Goal: Information Seeking & Learning: Learn about a topic

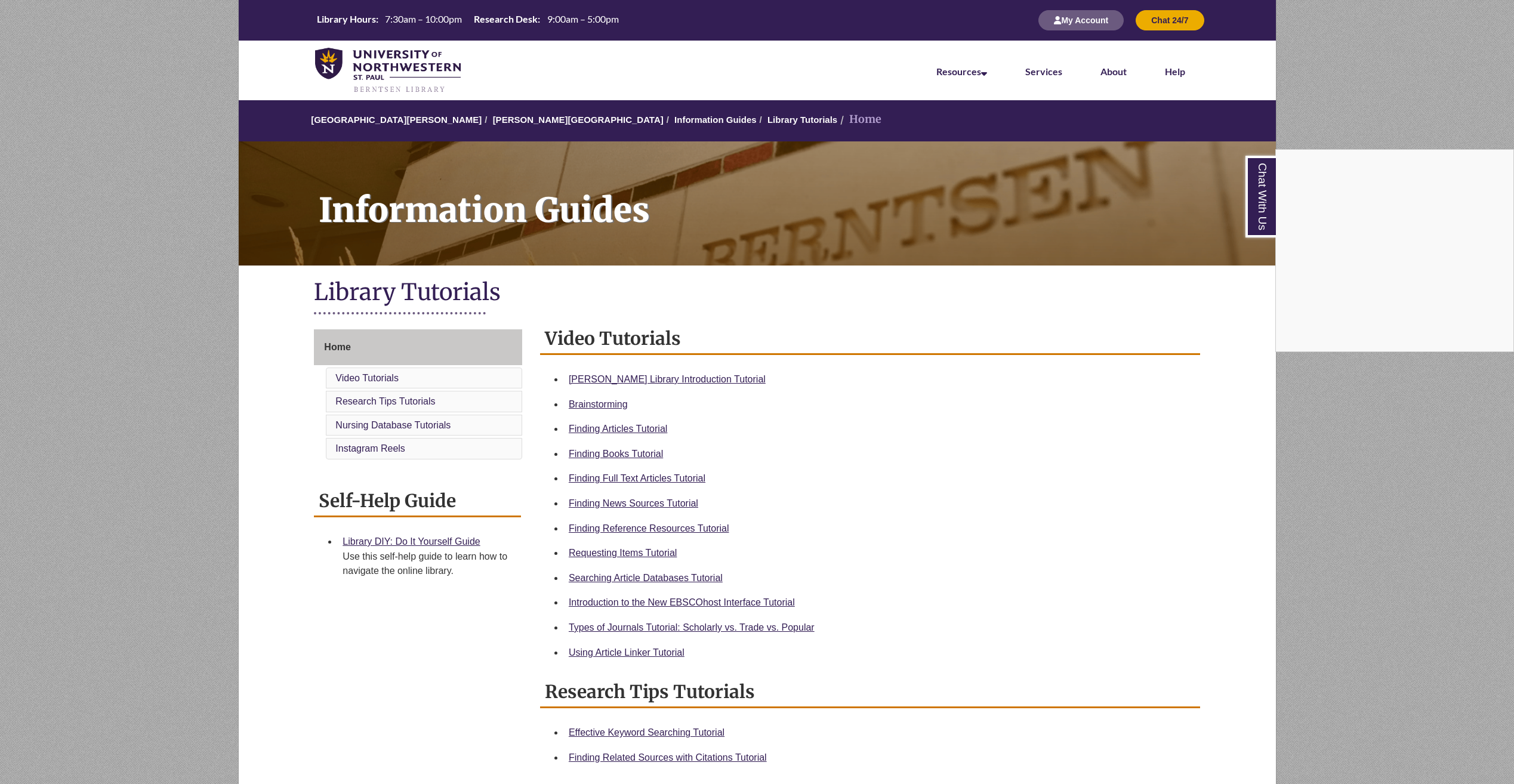
click at [611, 458] on div "Chat With Us" at bounding box center [757, 392] width 1514 height 784
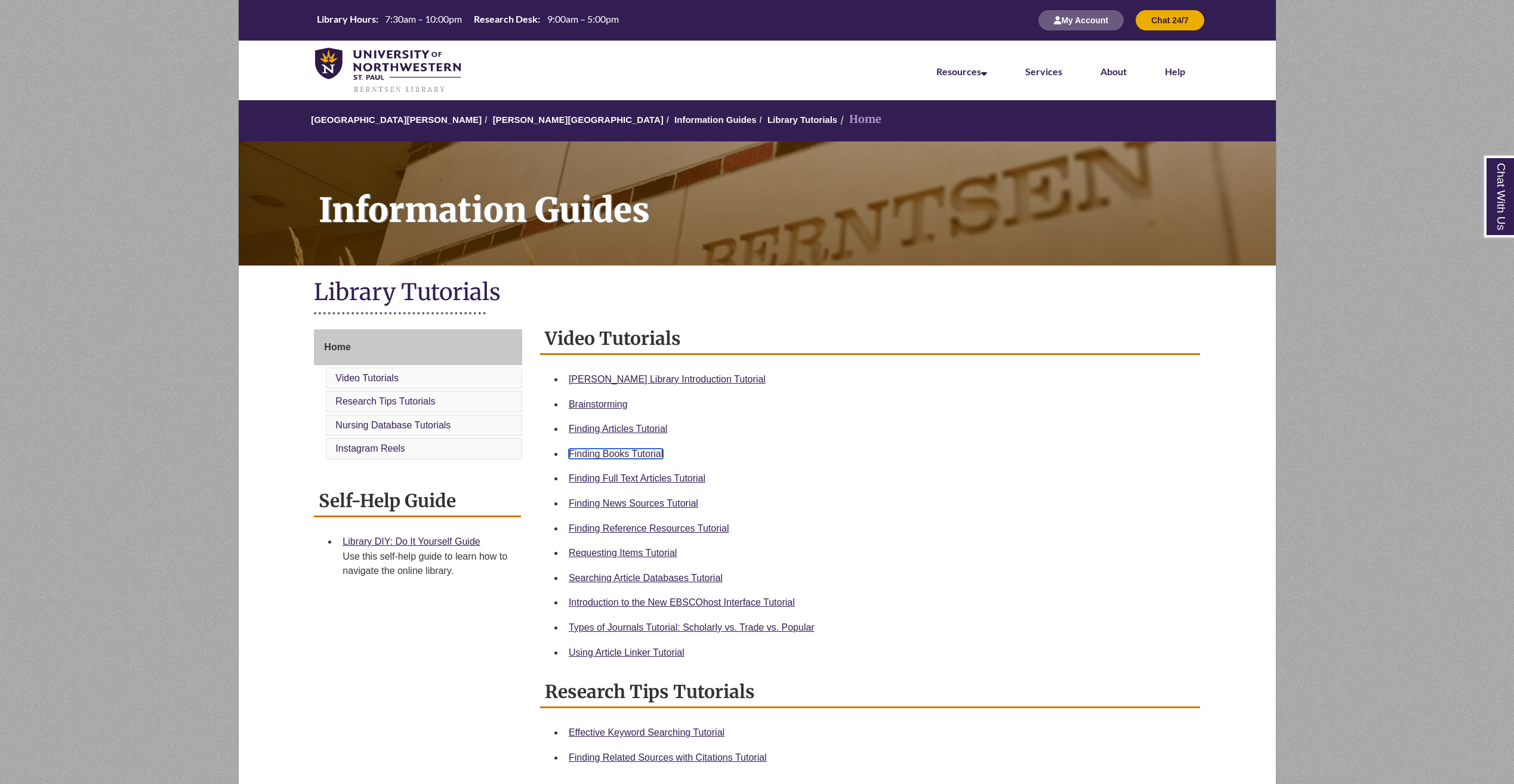
click at [611, 458] on link "Finding Books Tutorial" at bounding box center [616, 453] width 95 height 10
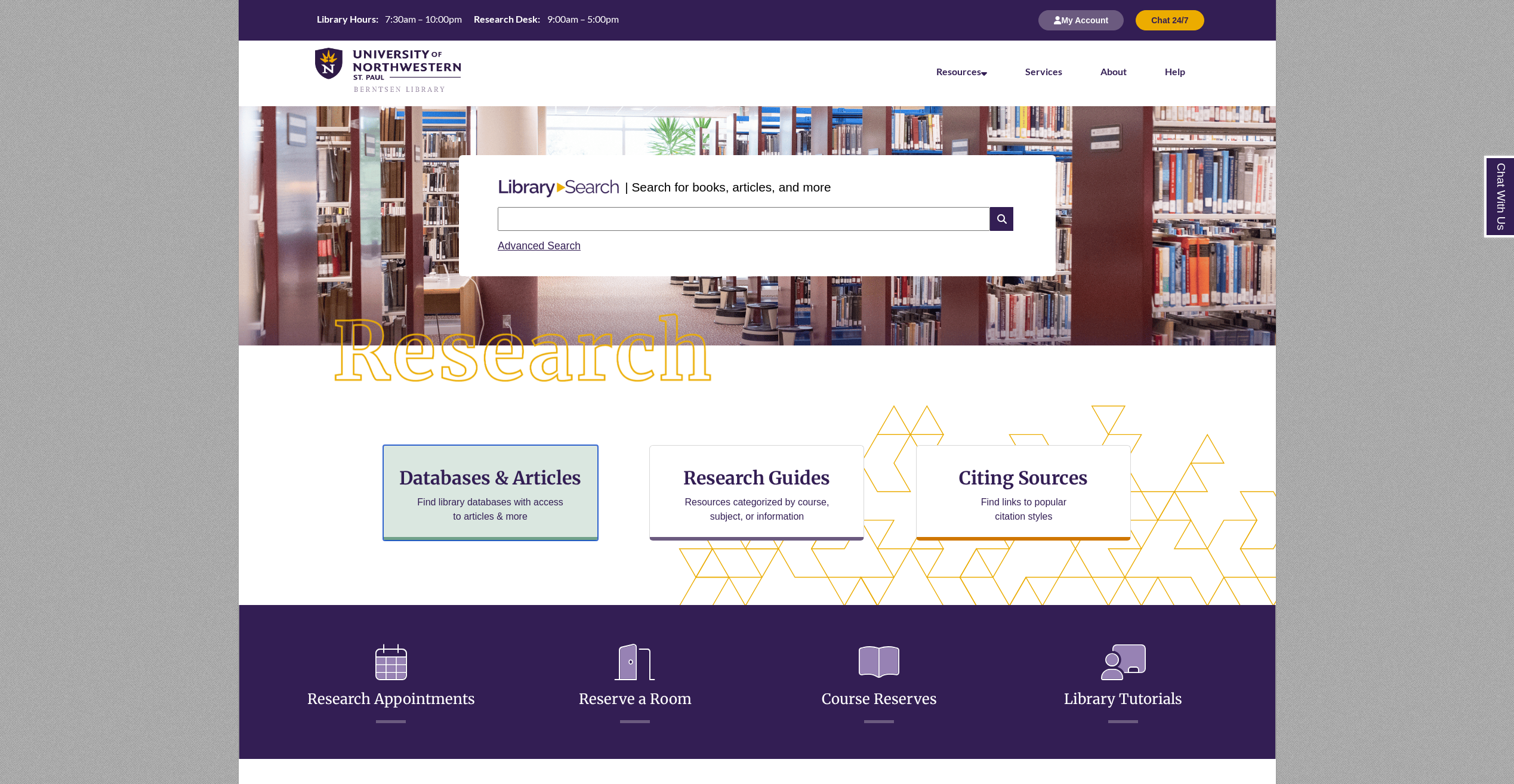
click at [492, 483] on h3 "Databases & Articles" at bounding box center [491, 478] width 195 height 23
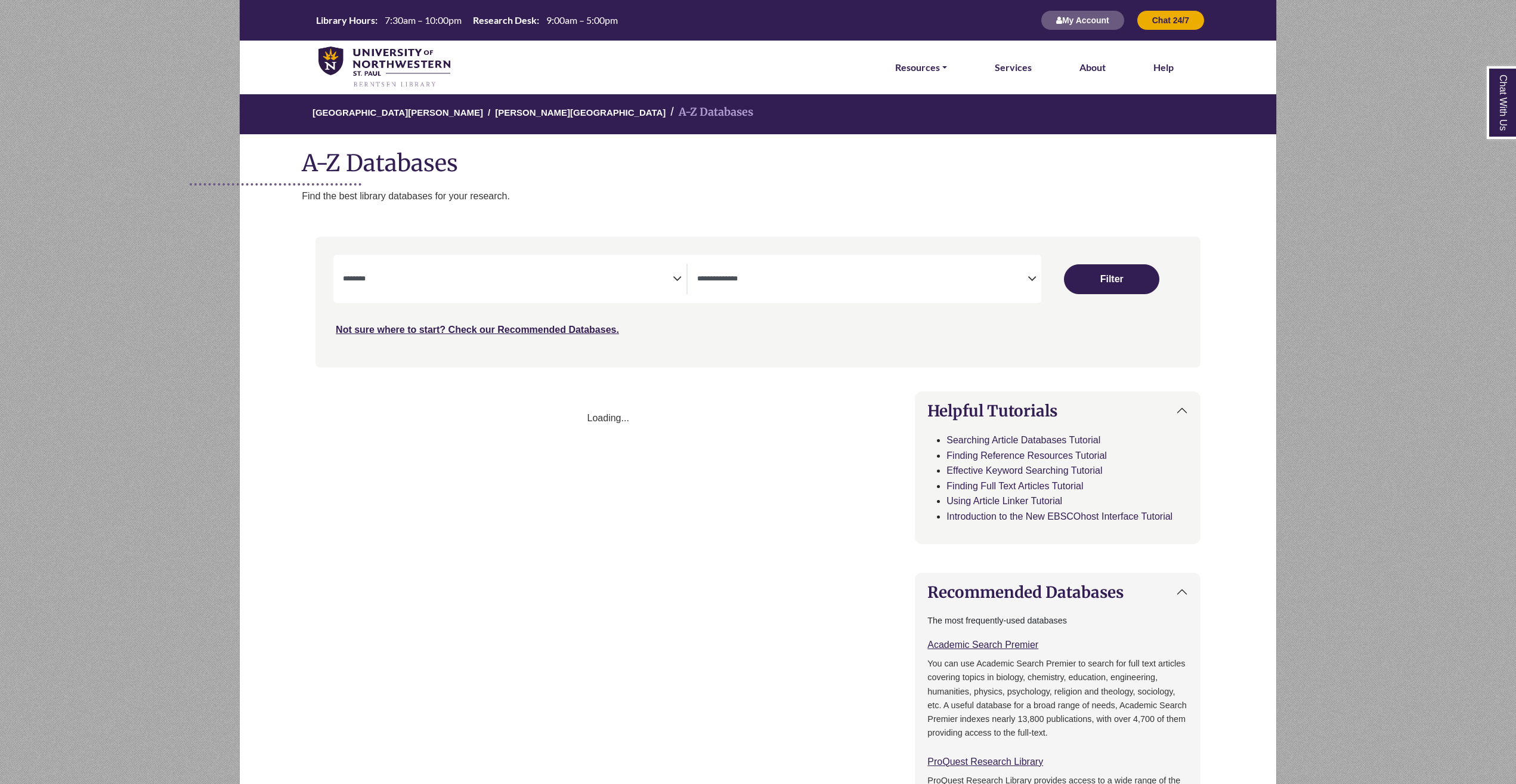
select select "Database Subject Filter"
select select "Database Types Filter"
select select "Database Subject Filter"
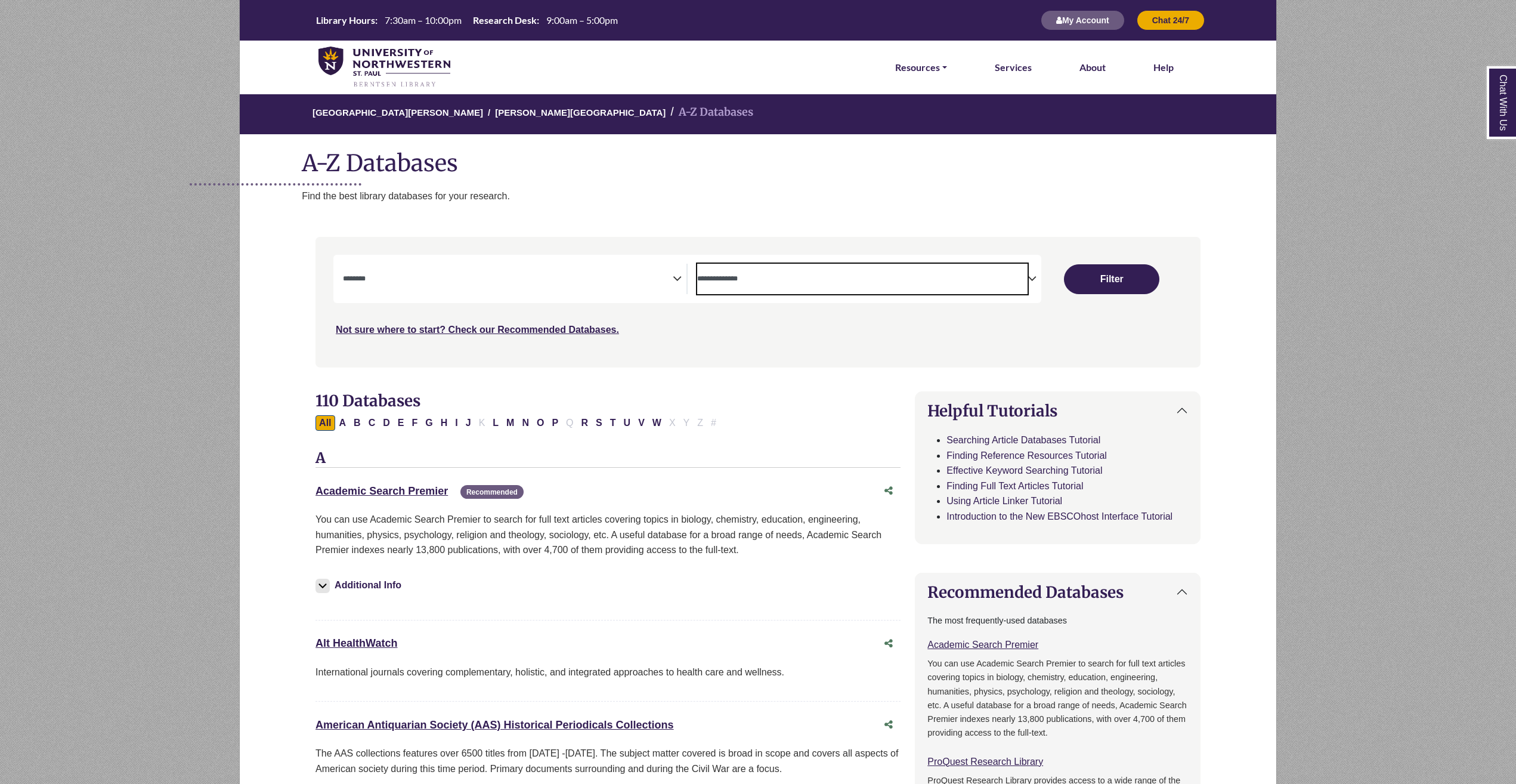
click at [770, 277] on textarea "Search" at bounding box center [862, 279] width 330 height 10
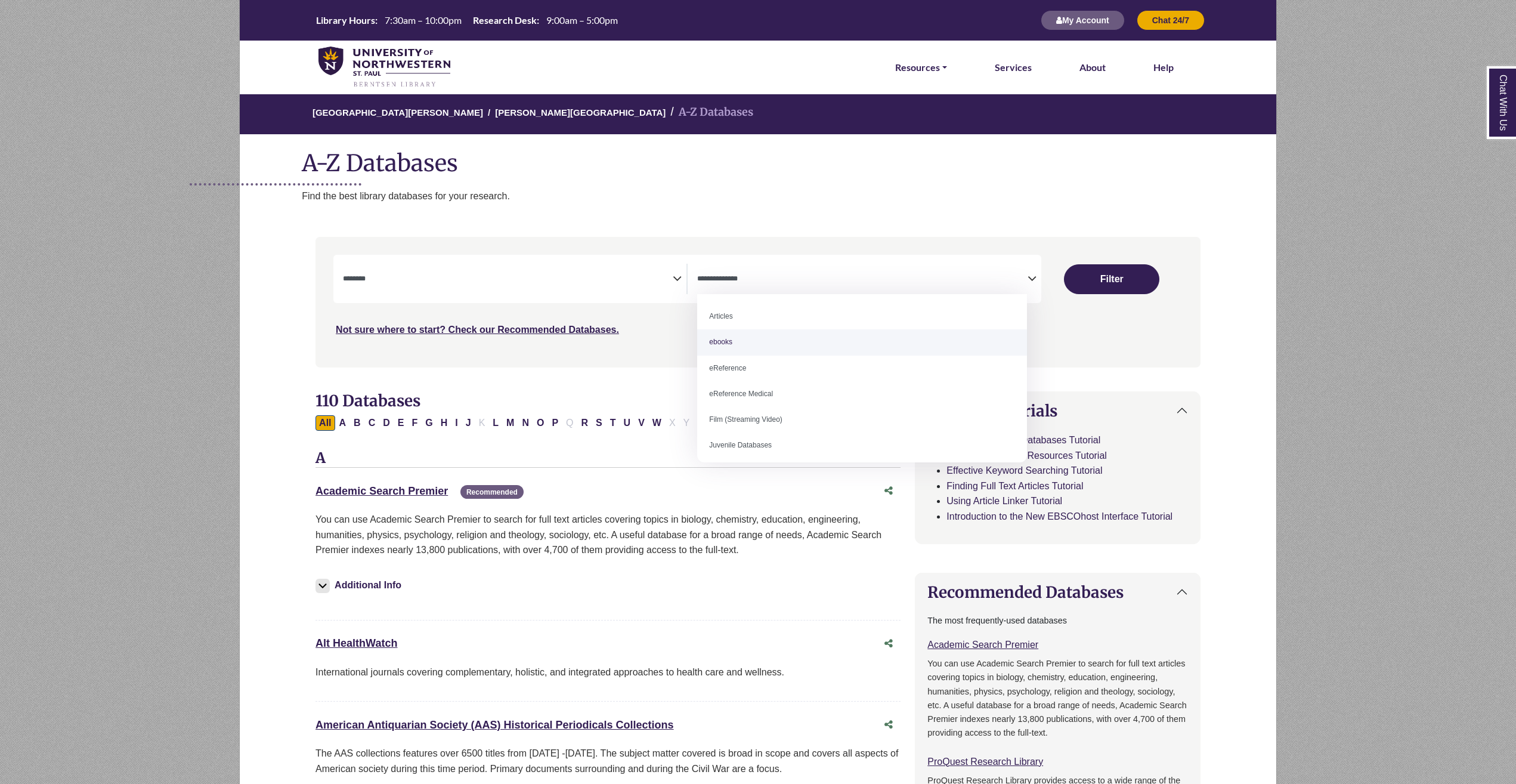
select select "*****"
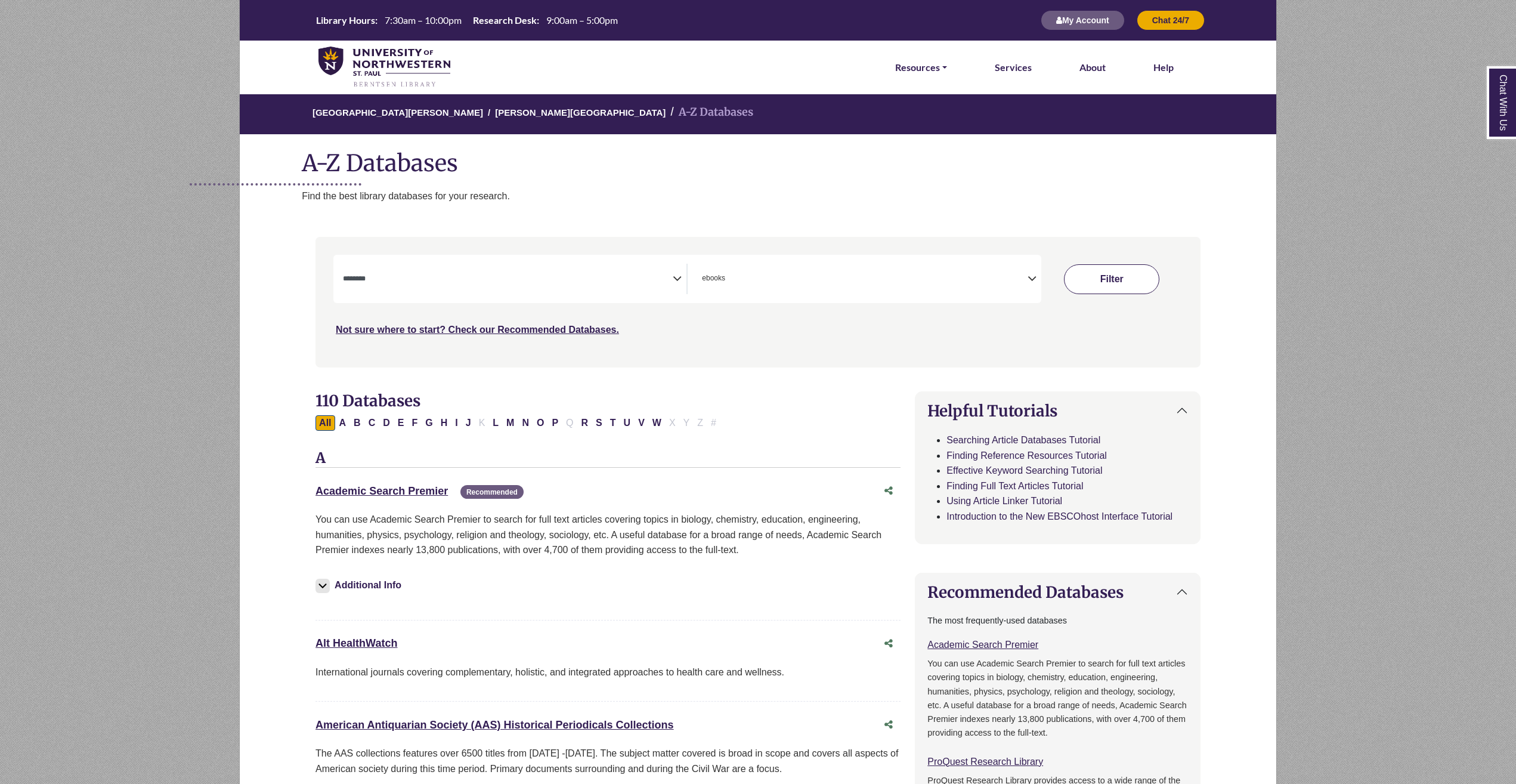
click at [1096, 278] on button "Filter" at bounding box center [1112, 279] width 95 height 30
select select "Database Subject Filter"
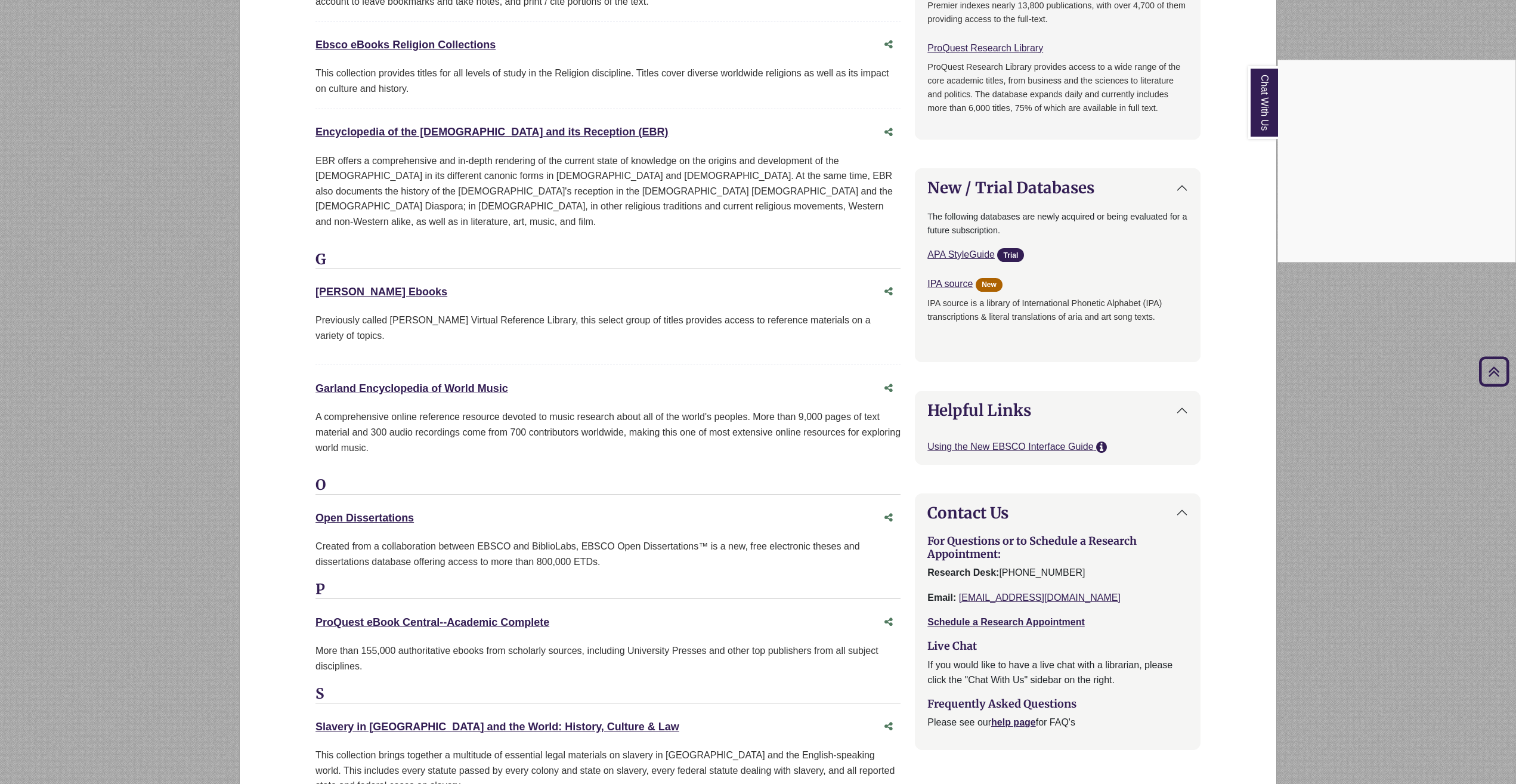
scroll to position [894, 0]
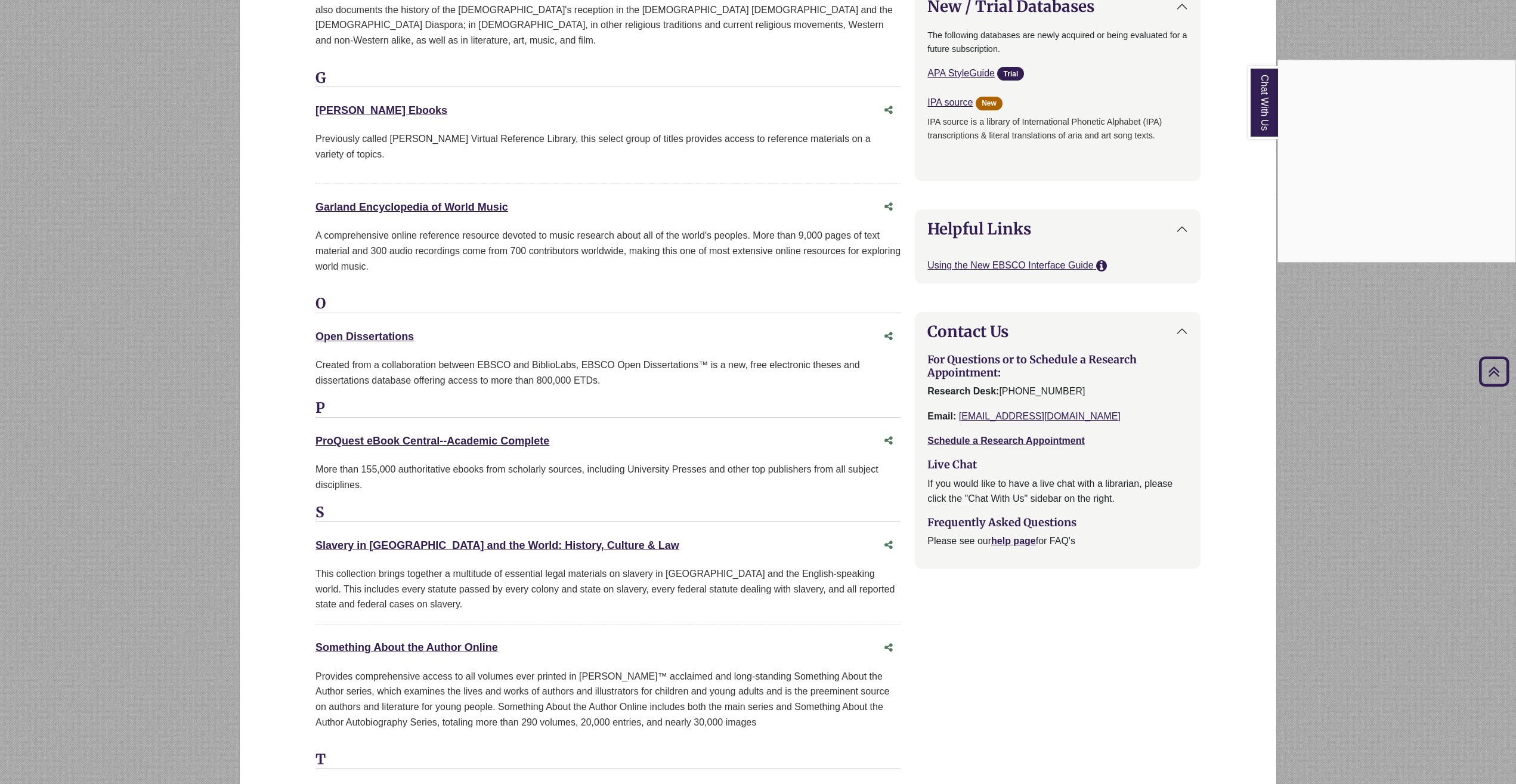
click at [368, 409] on div "Chat With Us" at bounding box center [758, 392] width 1516 height 784
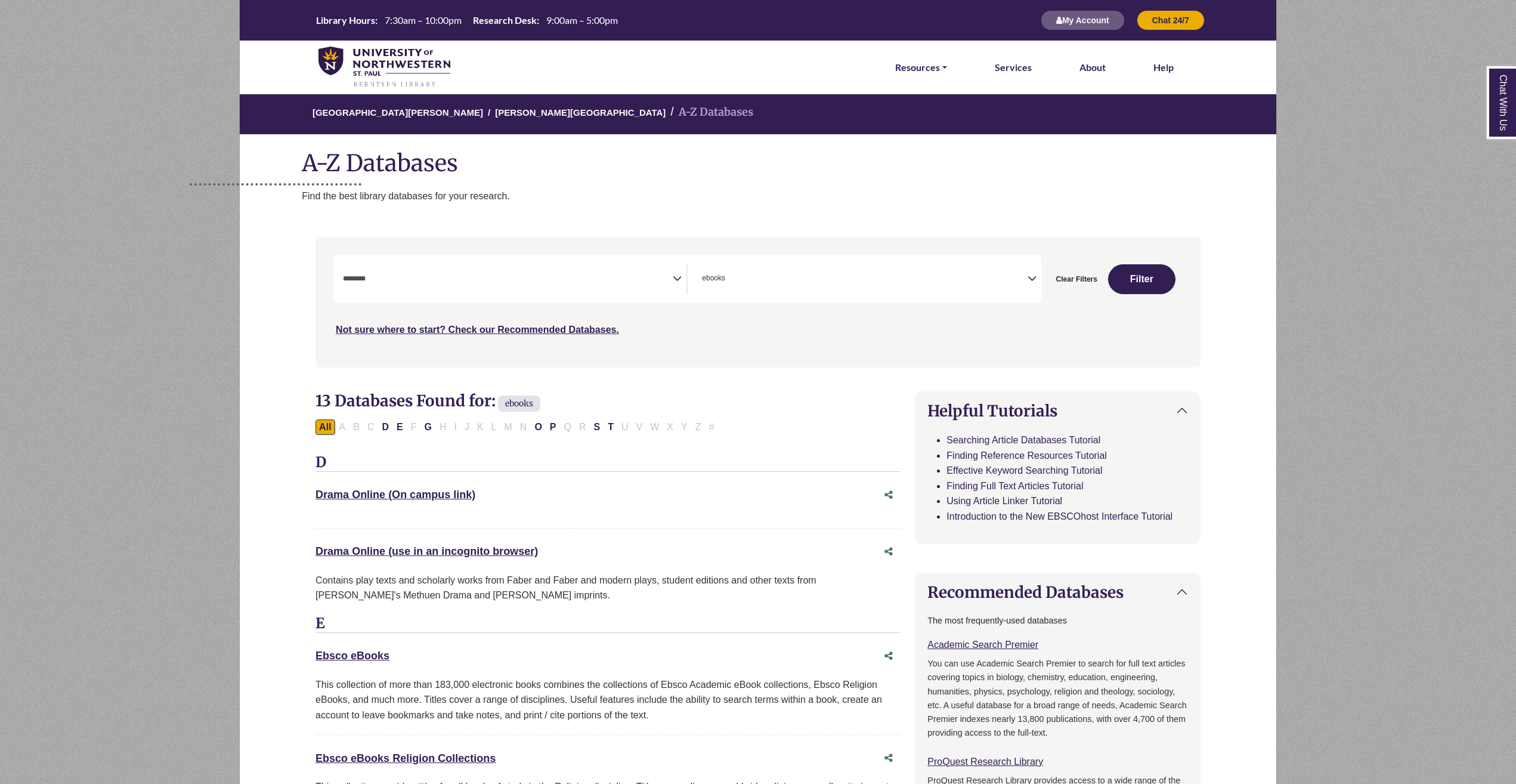
select select "Database Subject Filter"
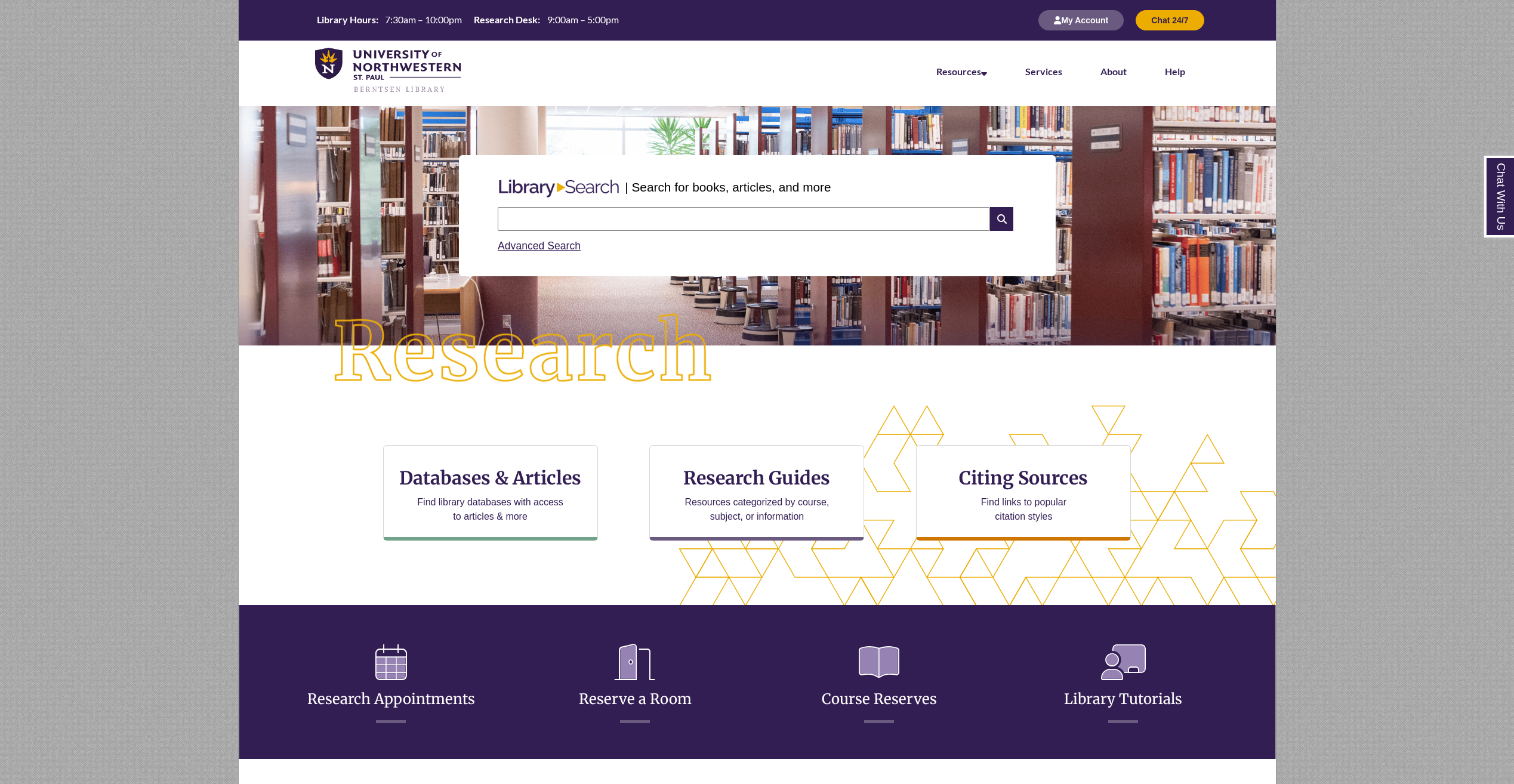
click at [653, 221] on input "text" at bounding box center [744, 218] width 493 height 24
type input "**********"
drag, startPoint x: 684, startPoint y: 212, endPoint x: 424, endPoint y: 244, distance: 262.0
click at [424, 244] on div "**********" at bounding box center [757, 216] width 1020 height 179
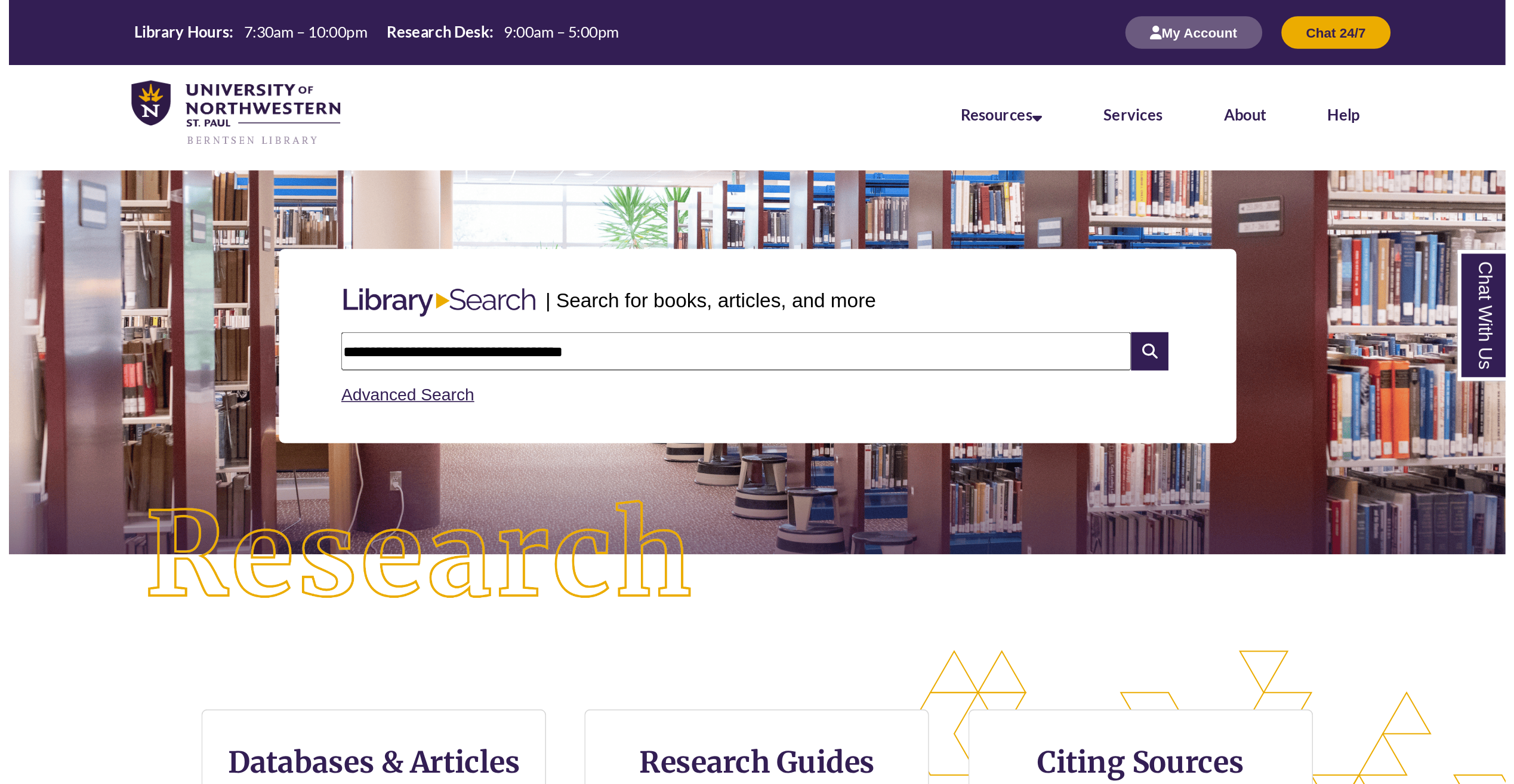
scroll to position [6, 6]
